Goal: Register for event/course

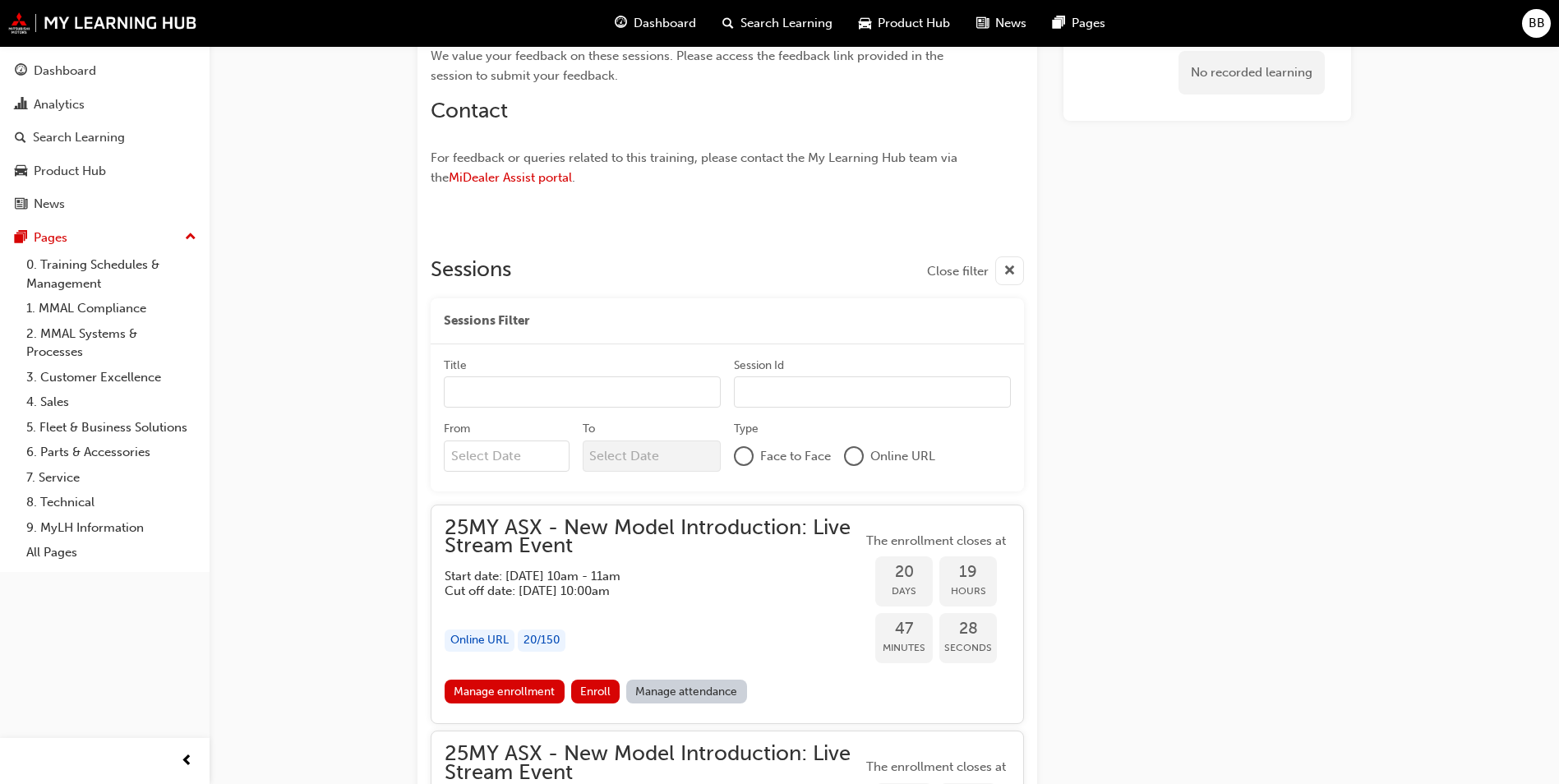
scroll to position [1479, 0]
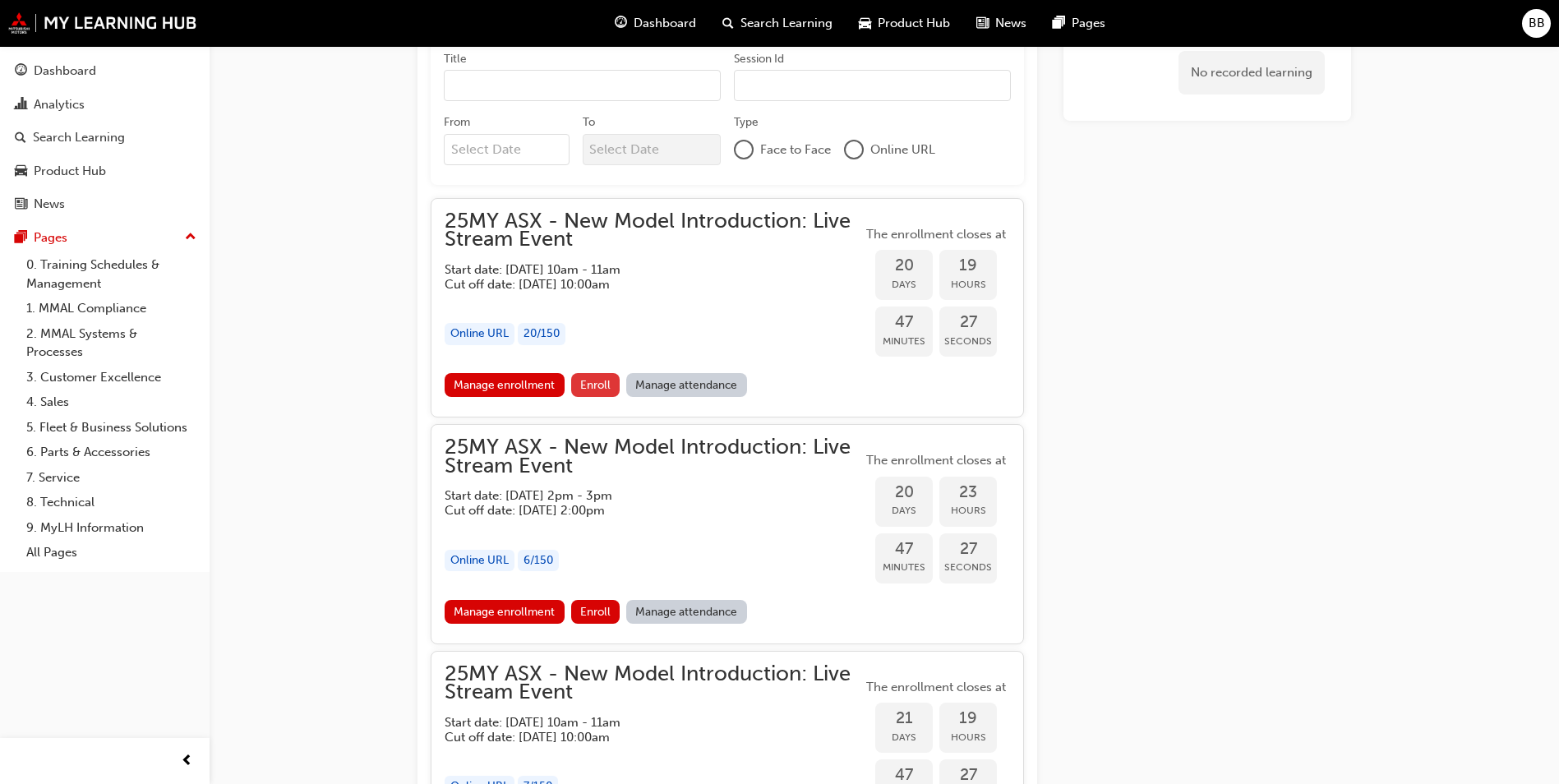
click at [603, 377] on button "Enroll" at bounding box center [596, 384] width 50 height 24
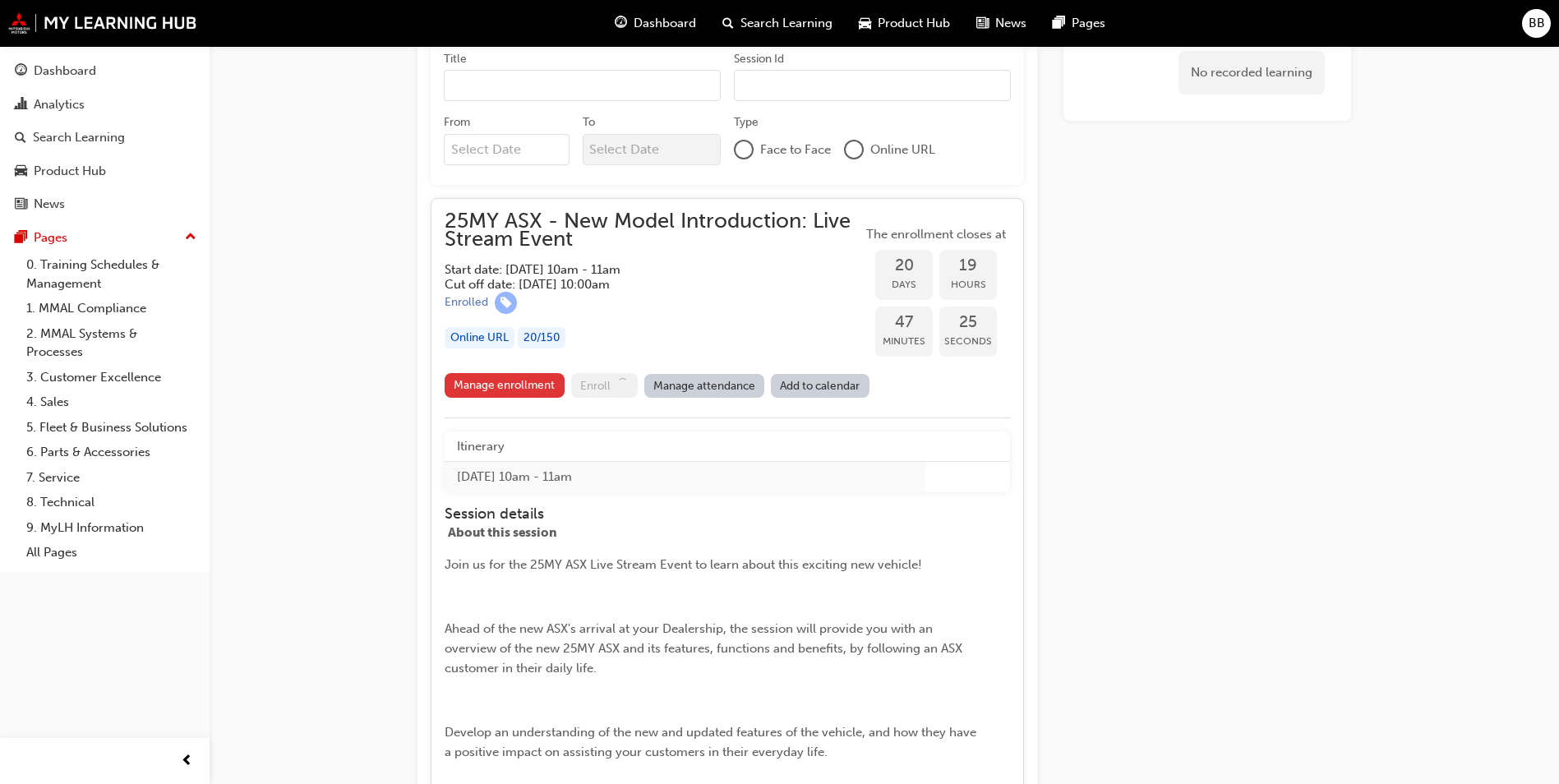
click at [531, 388] on link "Manage enrollment" at bounding box center [504, 385] width 120 height 25
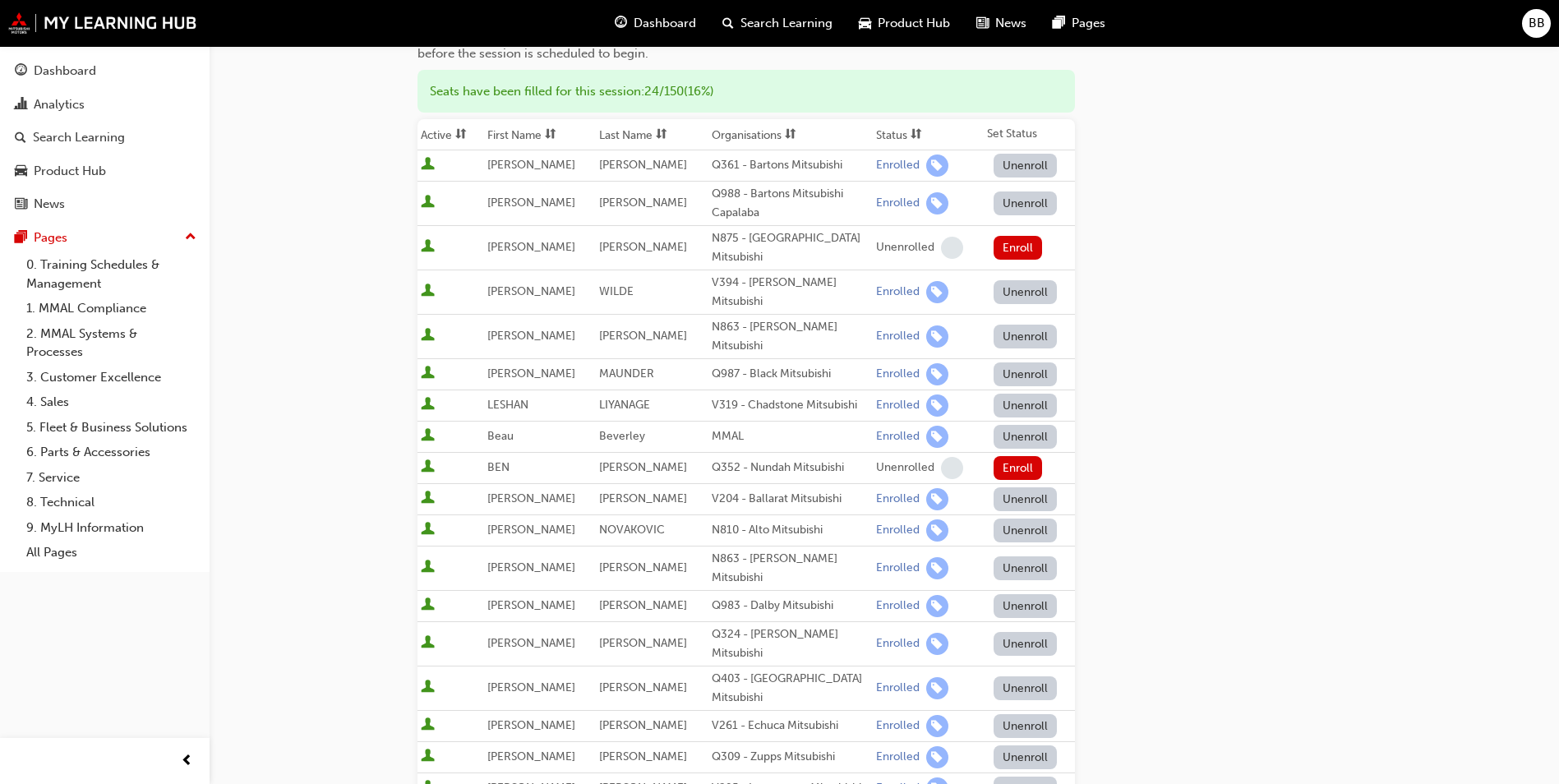
scroll to position [164, 0]
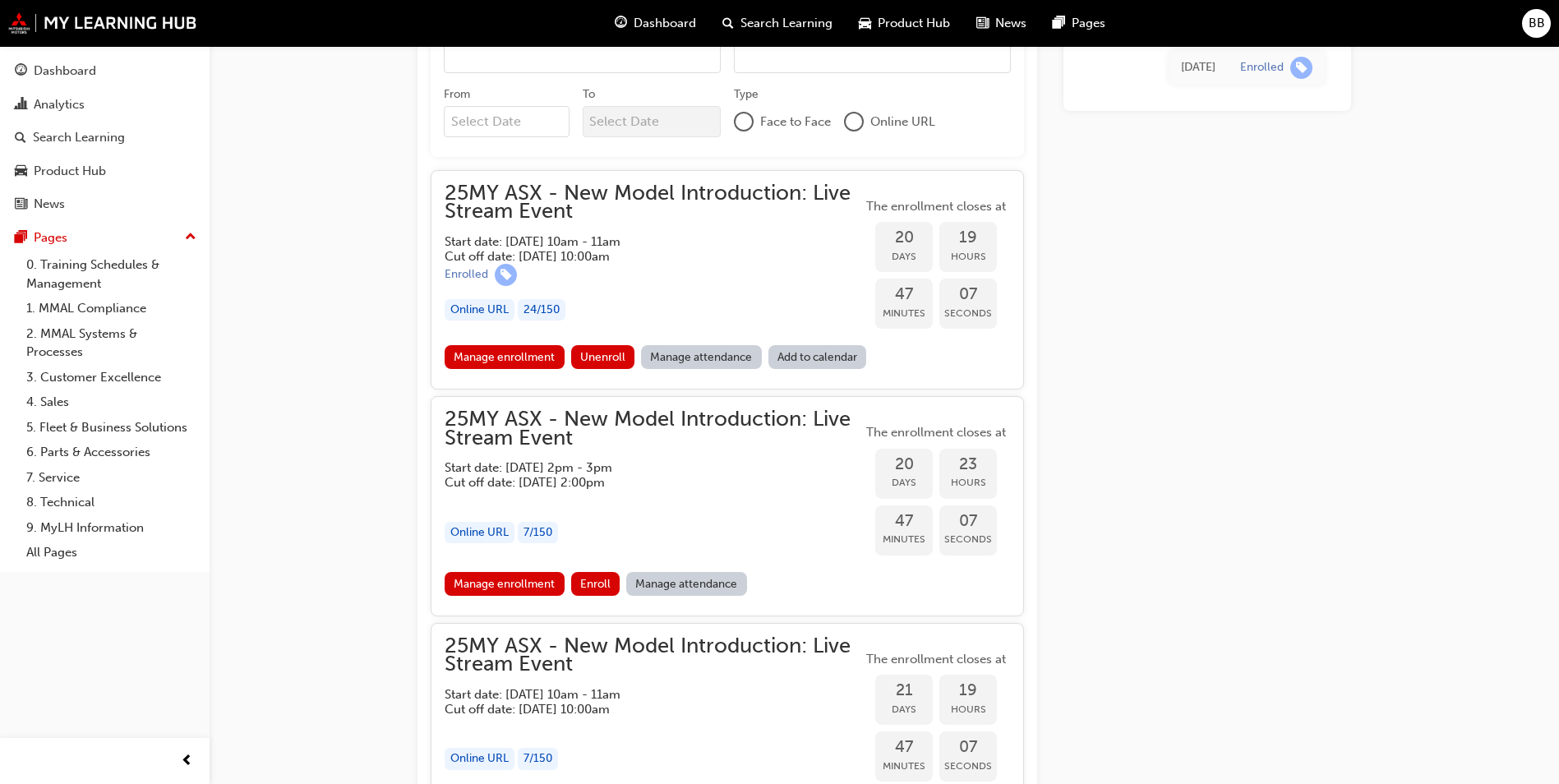
scroll to position [1681, 0]
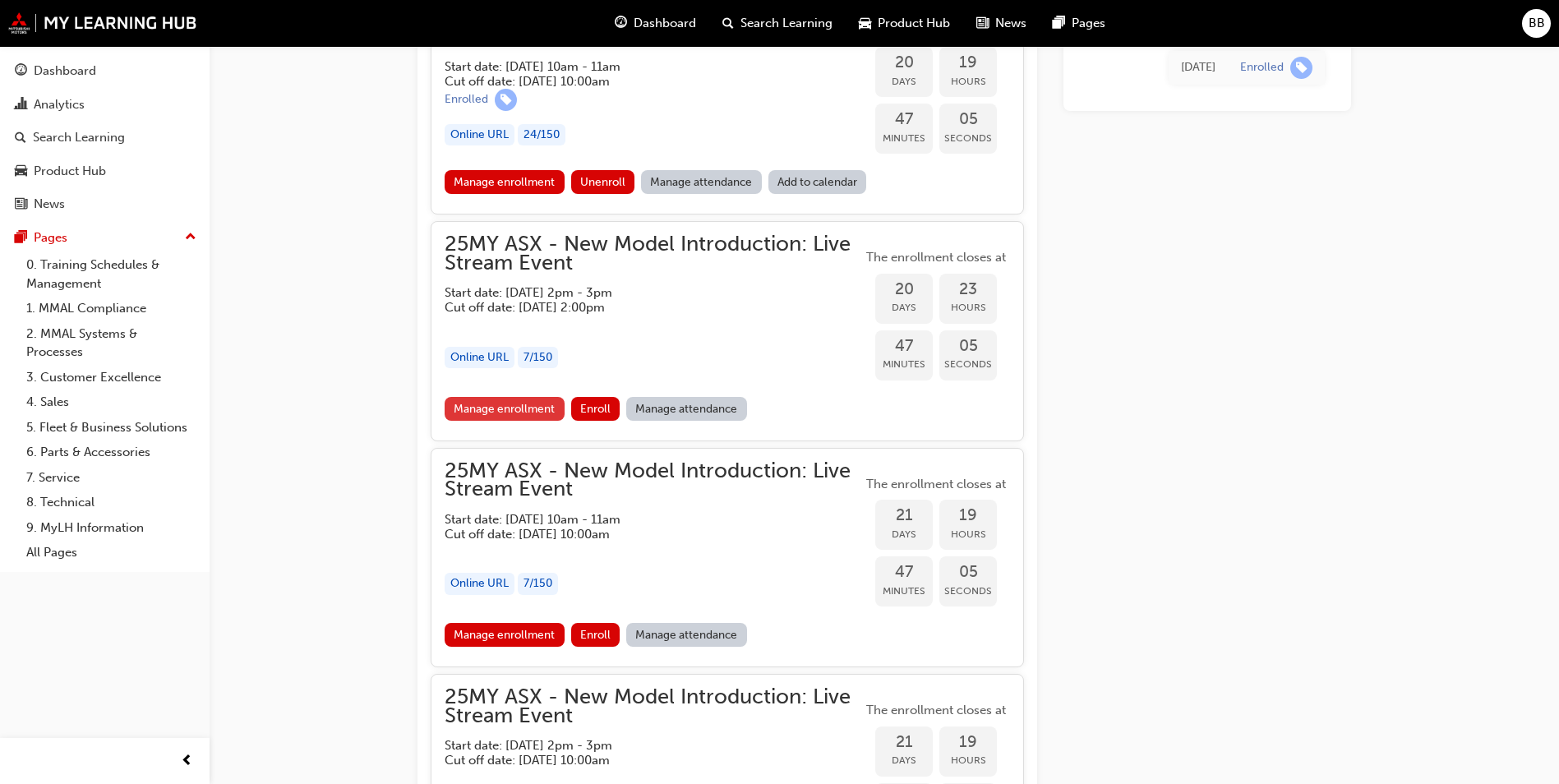
click at [507, 406] on link "Manage enrollment" at bounding box center [504, 408] width 120 height 24
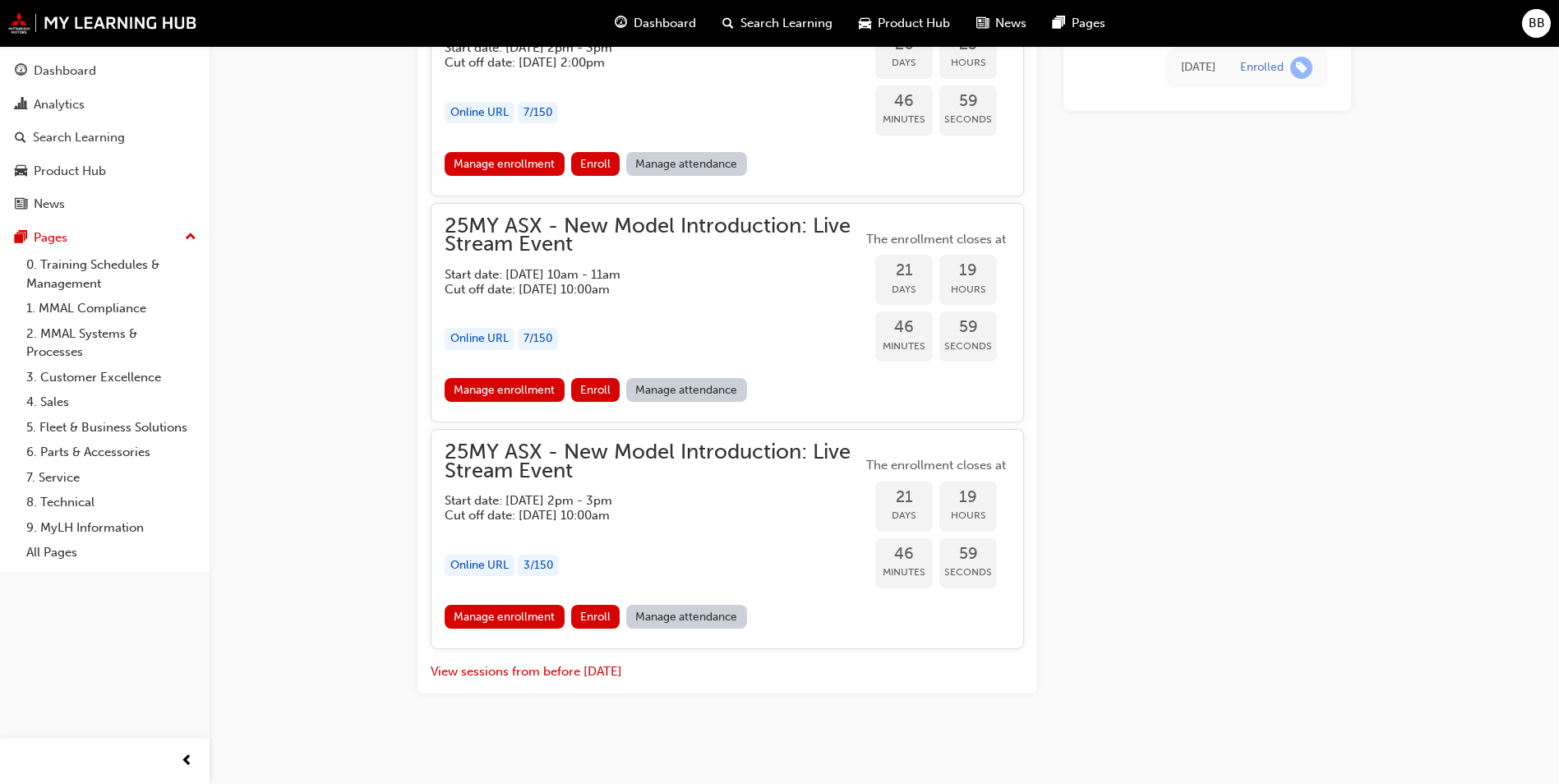
scroll to position [1928, 0]
click at [480, 388] on link "Manage enrollment" at bounding box center [504, 387] width 120 height 24
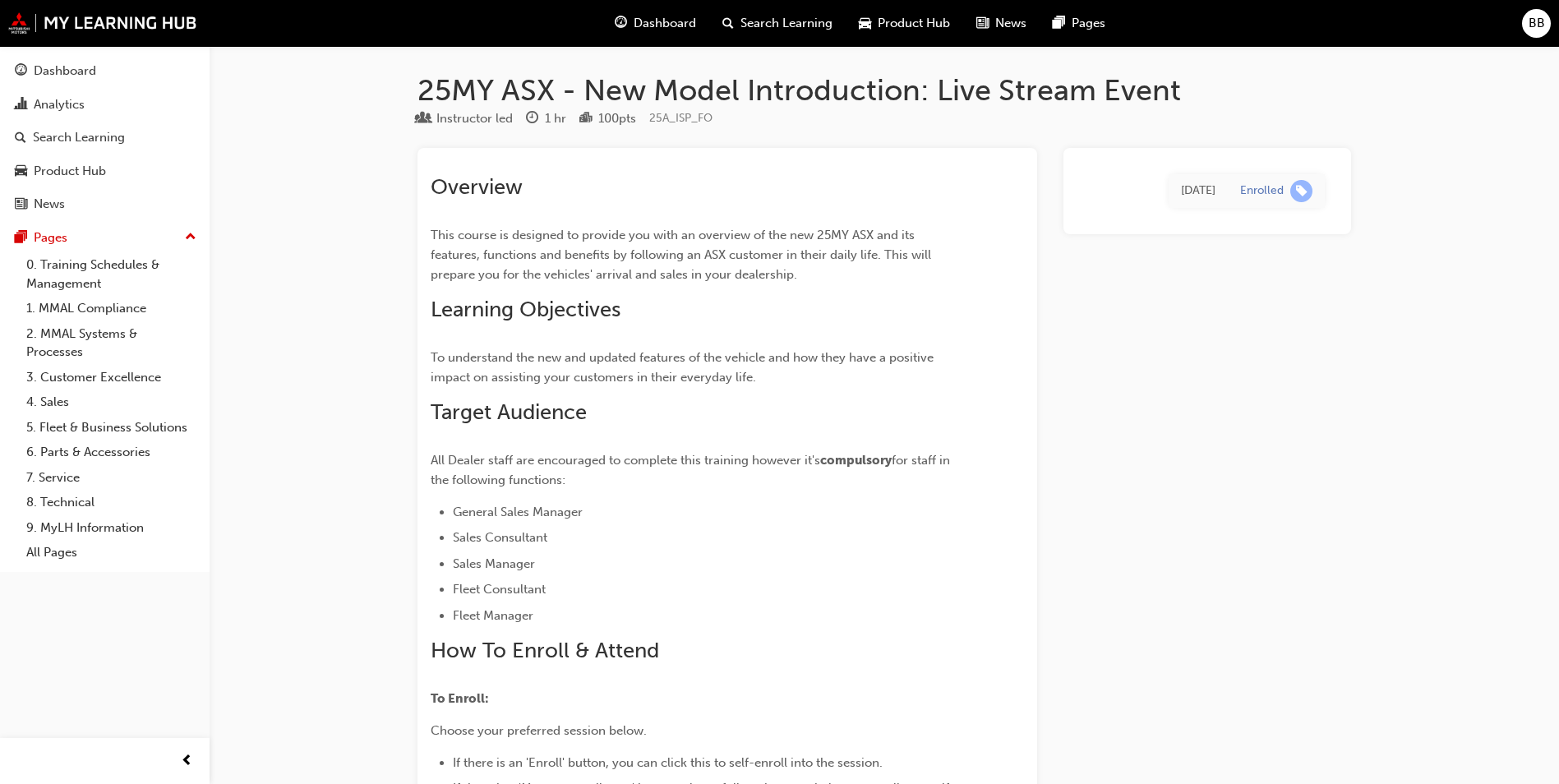
scroll to position [1928, 0]
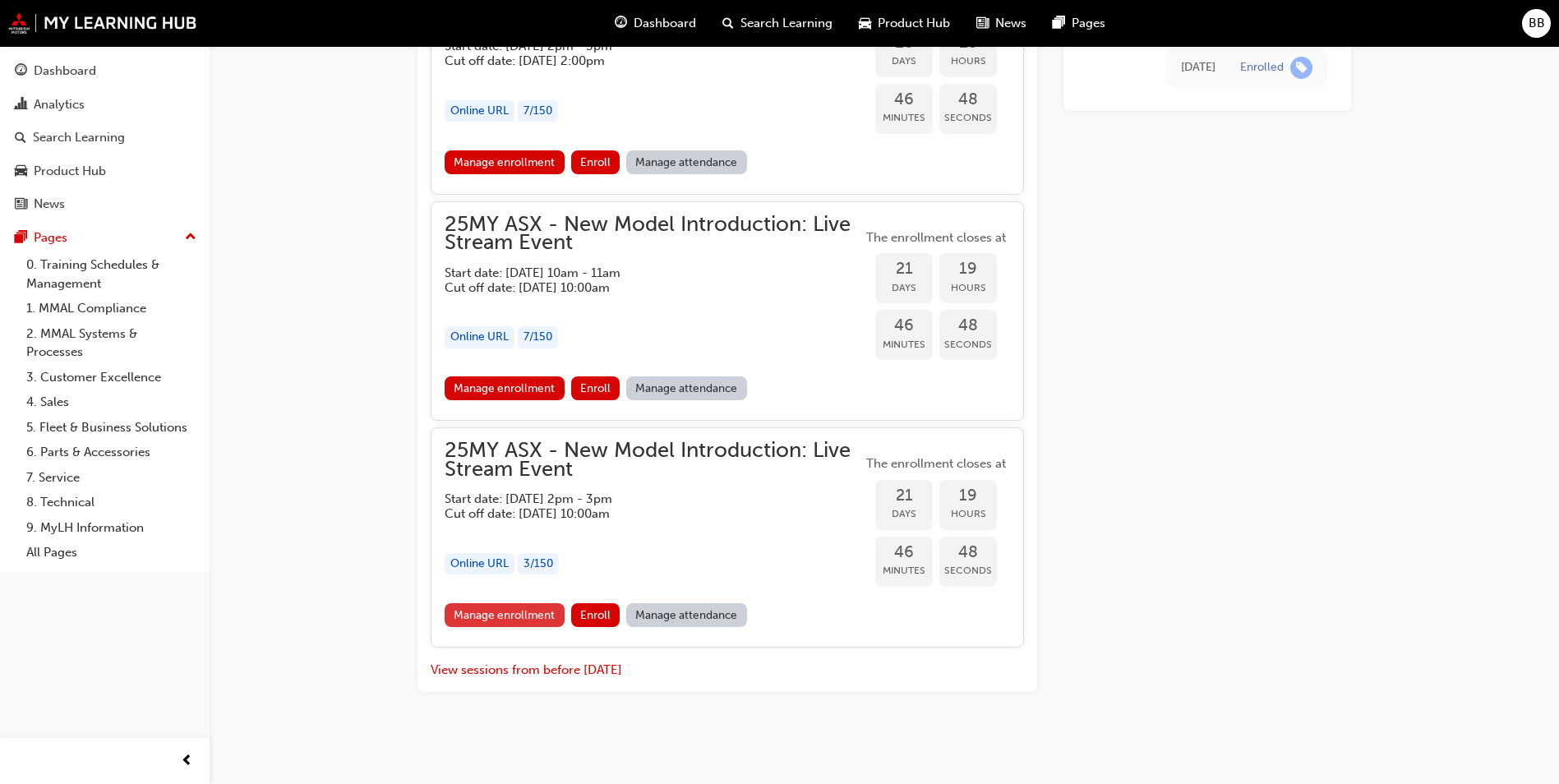
click at [540, 612] on link "Manage enrollment" at bounding box center [504, 614] width 120 height 24
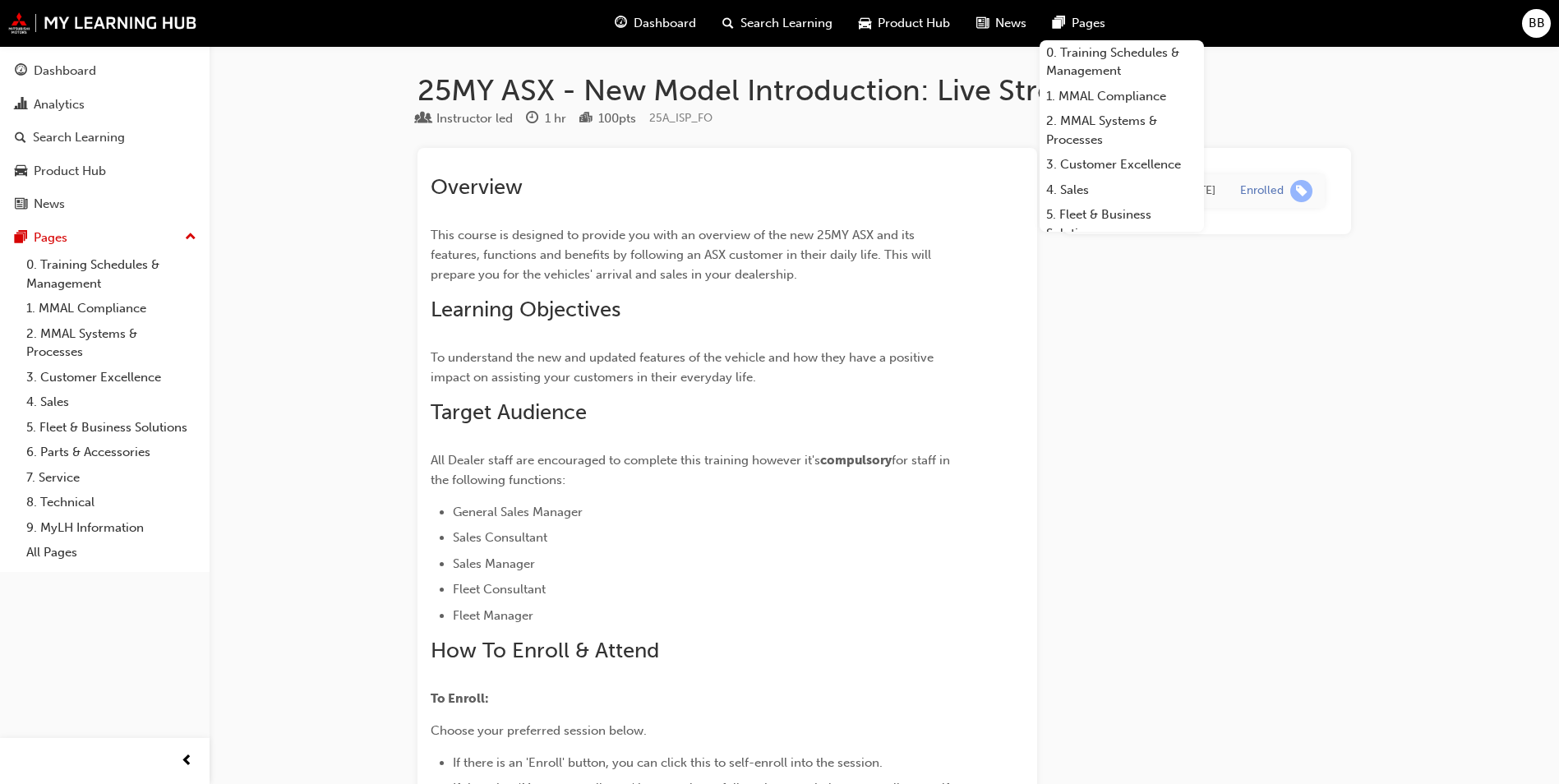
click at [782, 19] on span "Search Learning" at bounding box center [786, 23] width 92 height 19
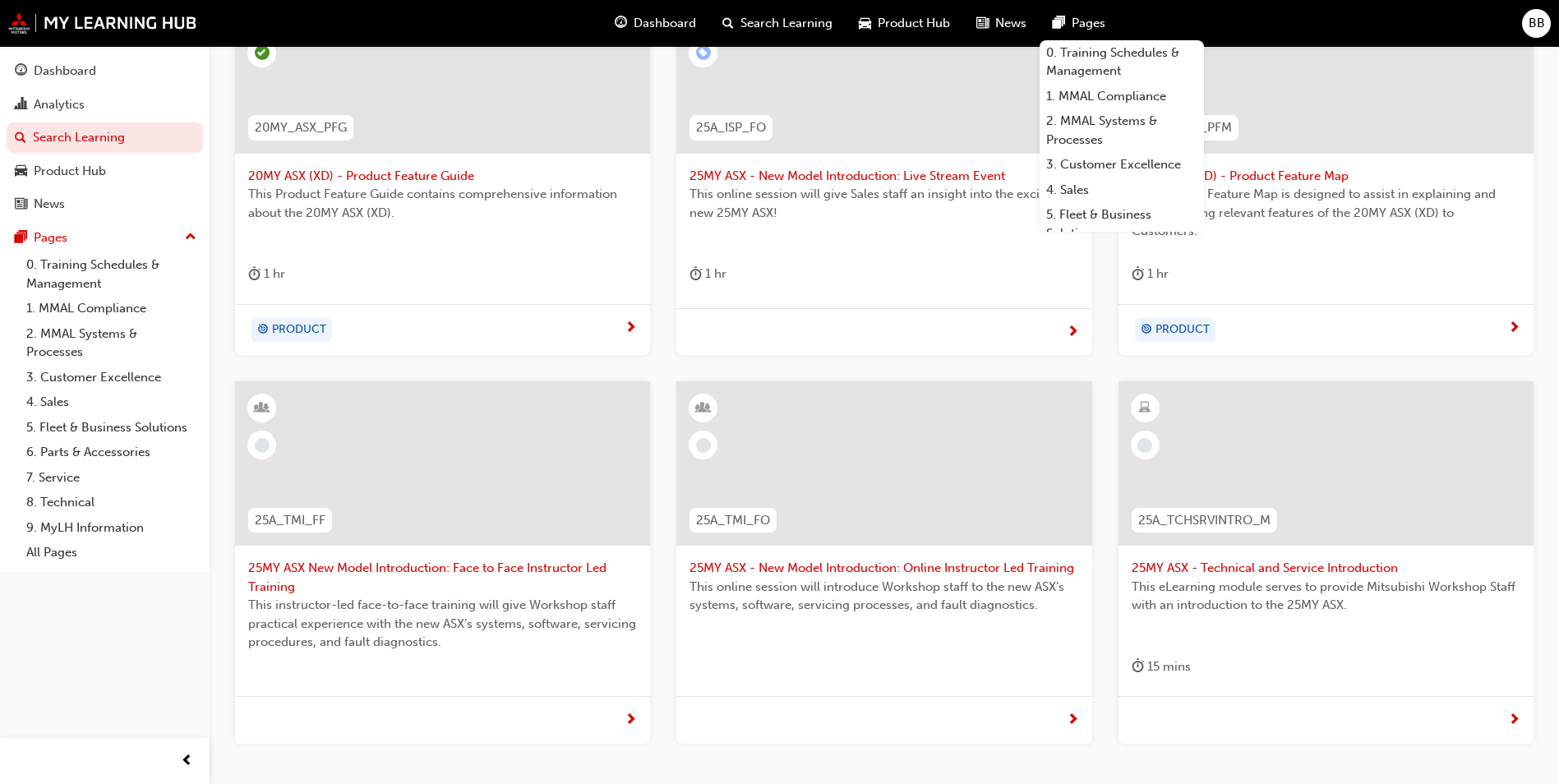
scroll to position [411, 0]
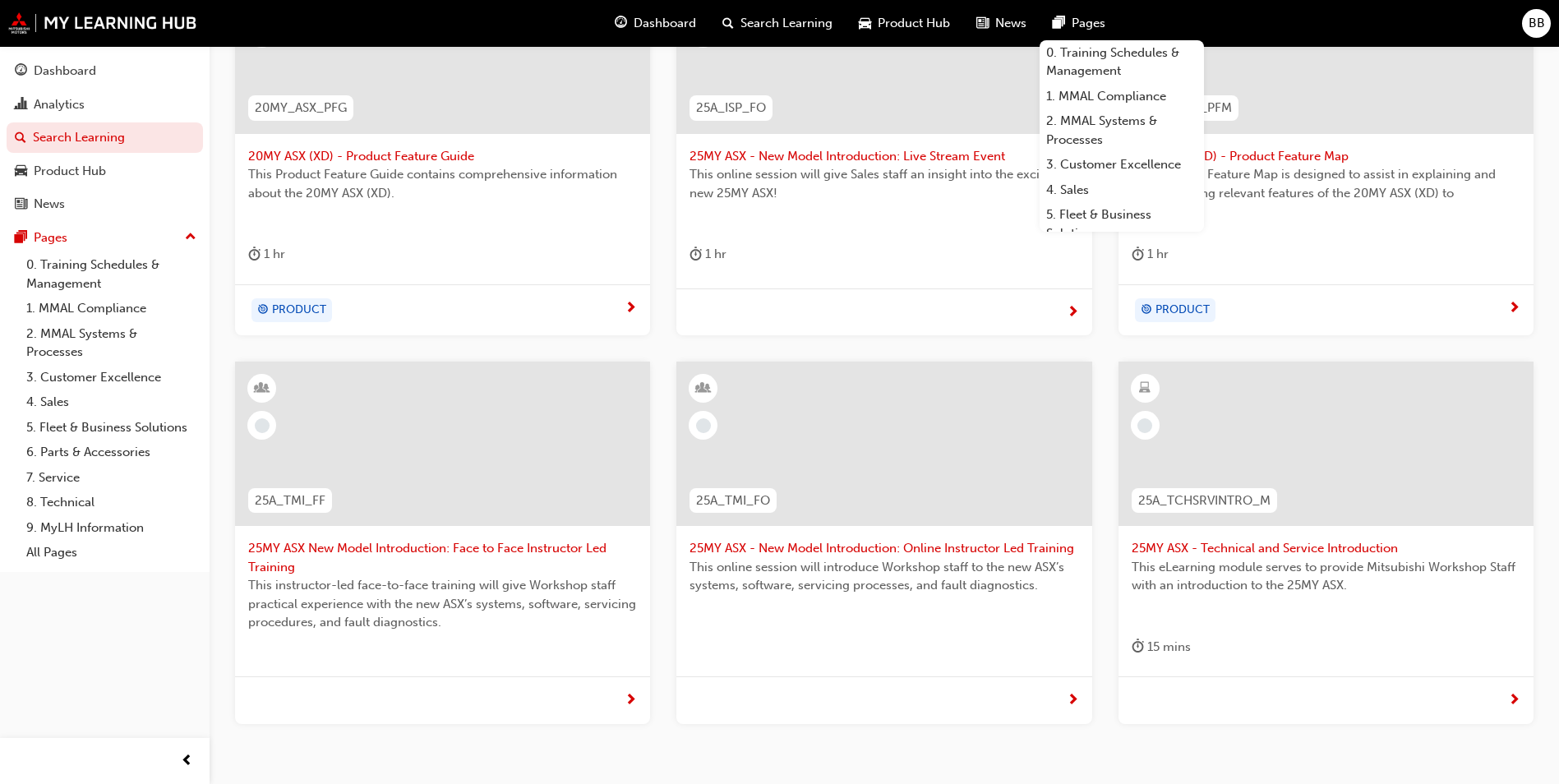
click at [585, 545] on span "25MY ASX New Model Introduction: Face to Face Instructor Led Training" at bounding box center [442, 557] width 389 height 37
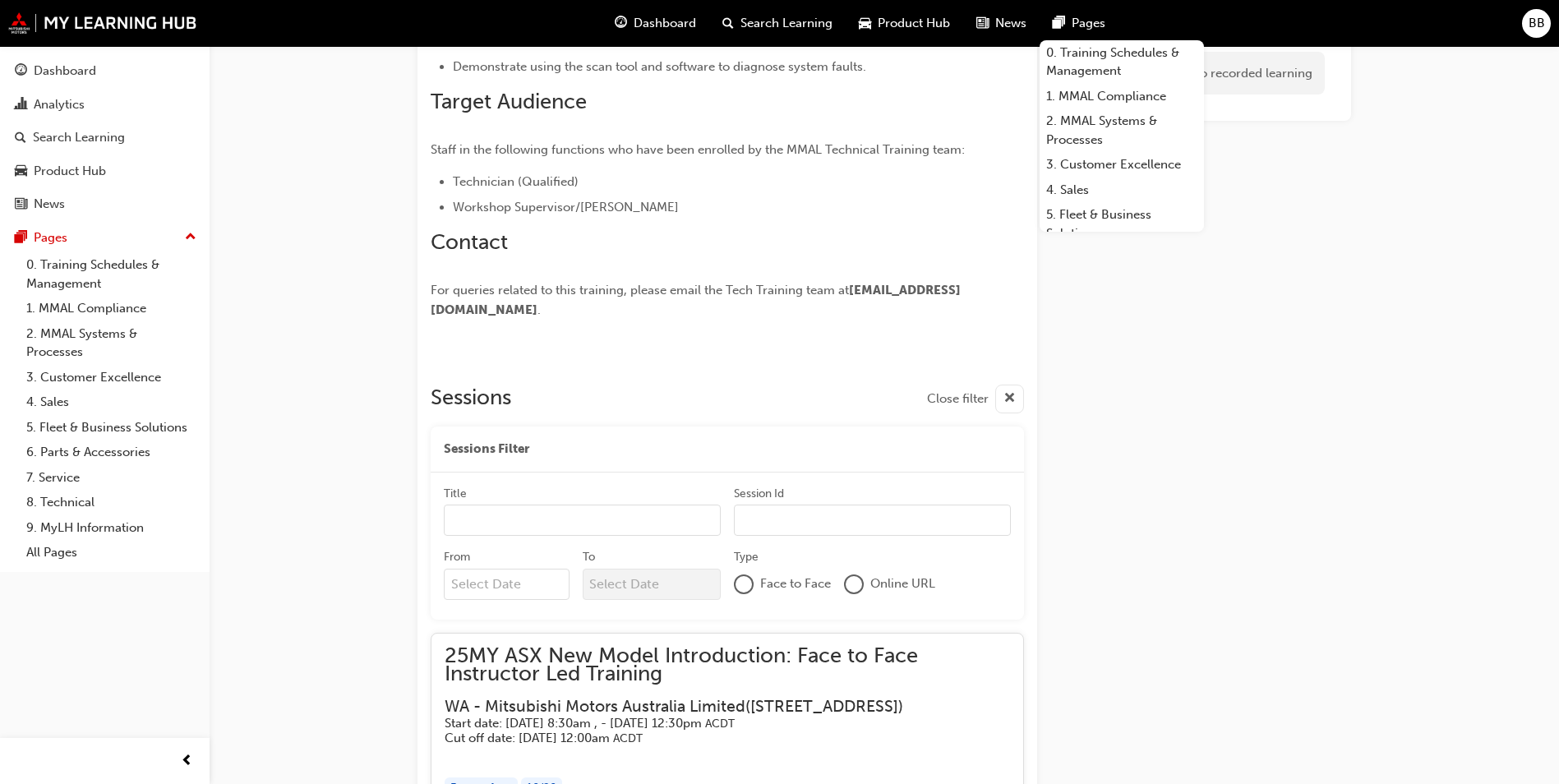
scroll to position [144, 0]
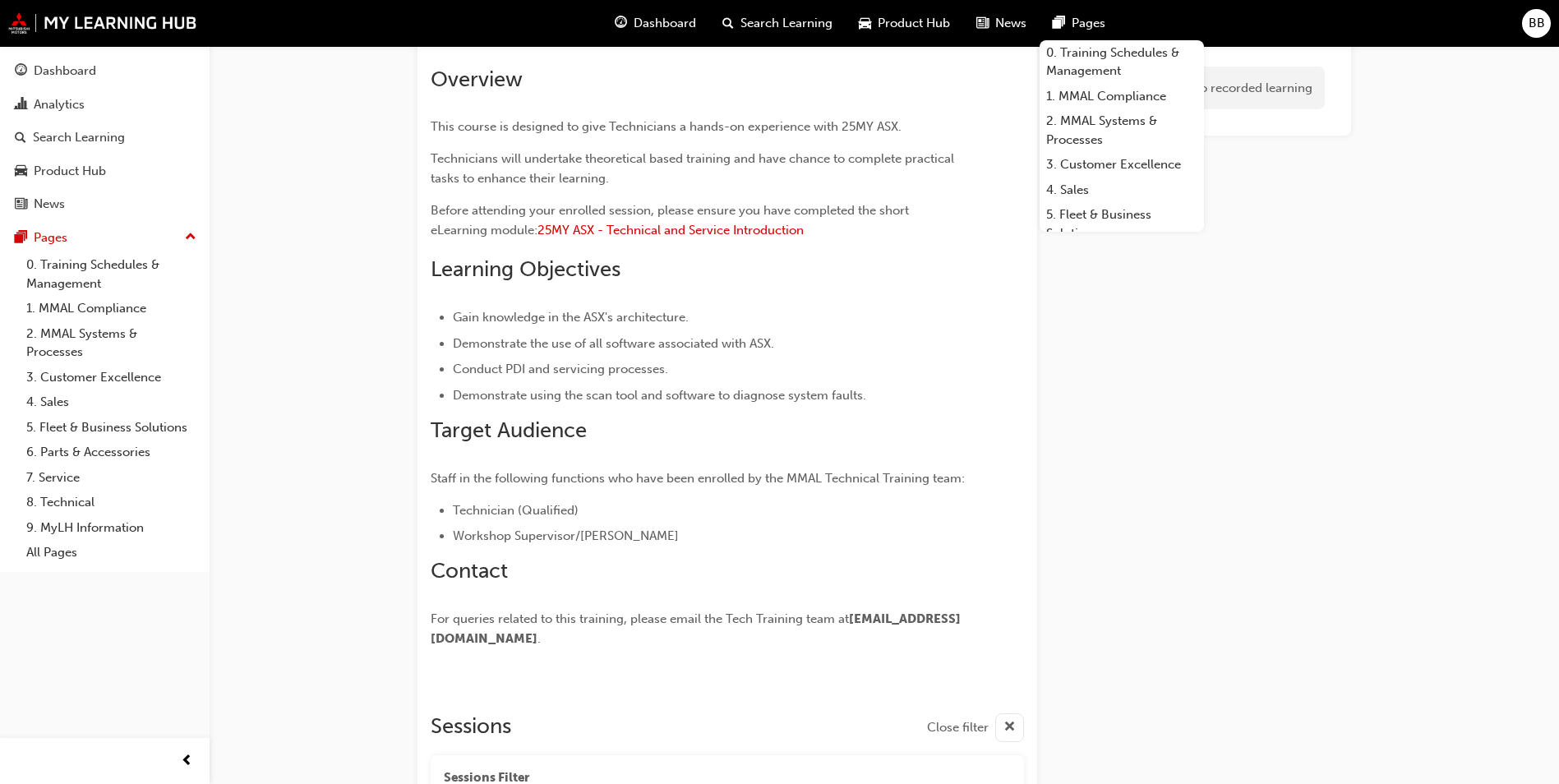
scroll to position [396, 0]
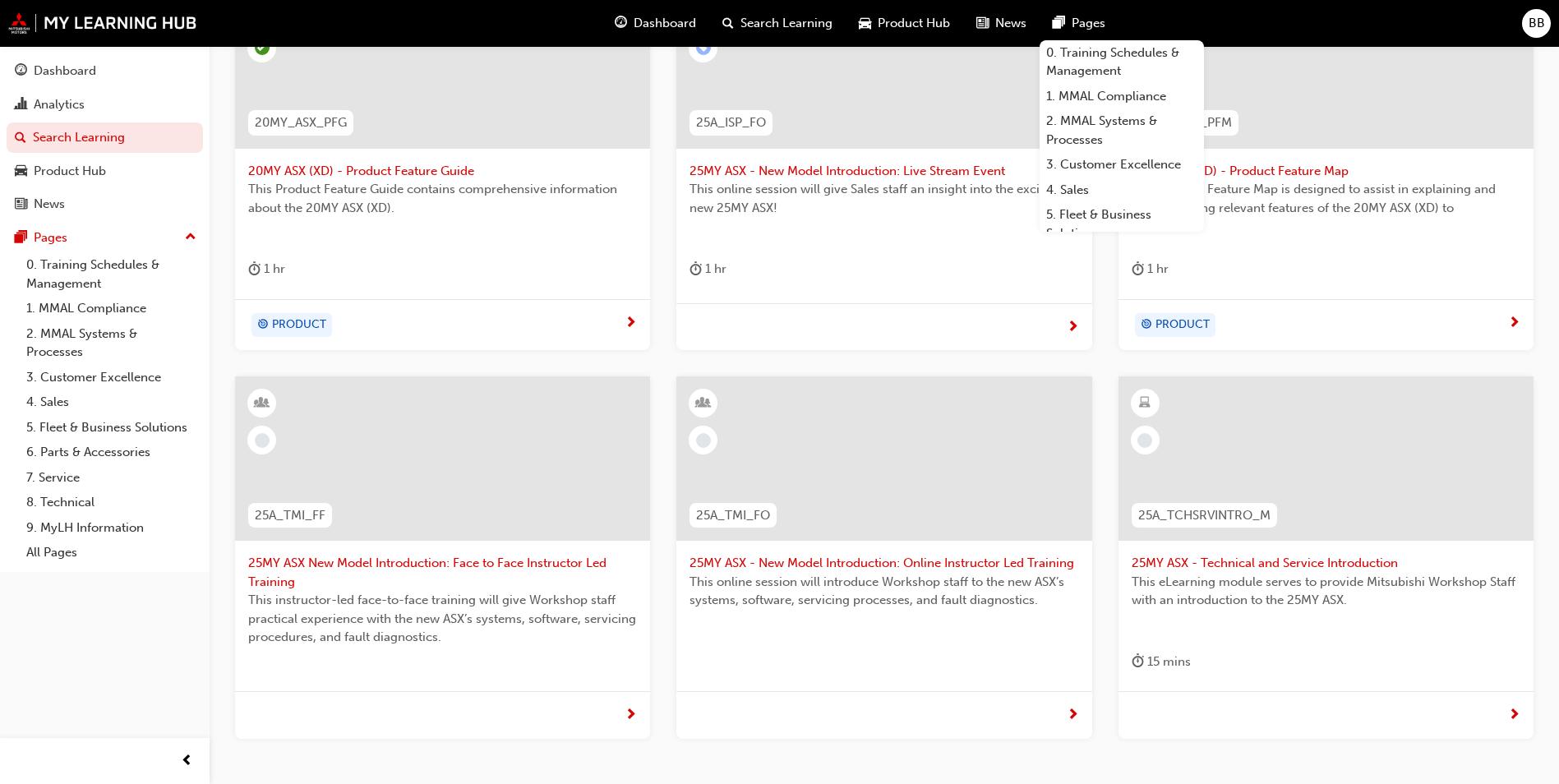
click at [849, 559] on span "25MY ASX - New Model Introduction: Online Instructor Led Training" at bounding box center [883, 563] width 389 height 19
